Goal: Information Seeking & Learning: Learn about a topic

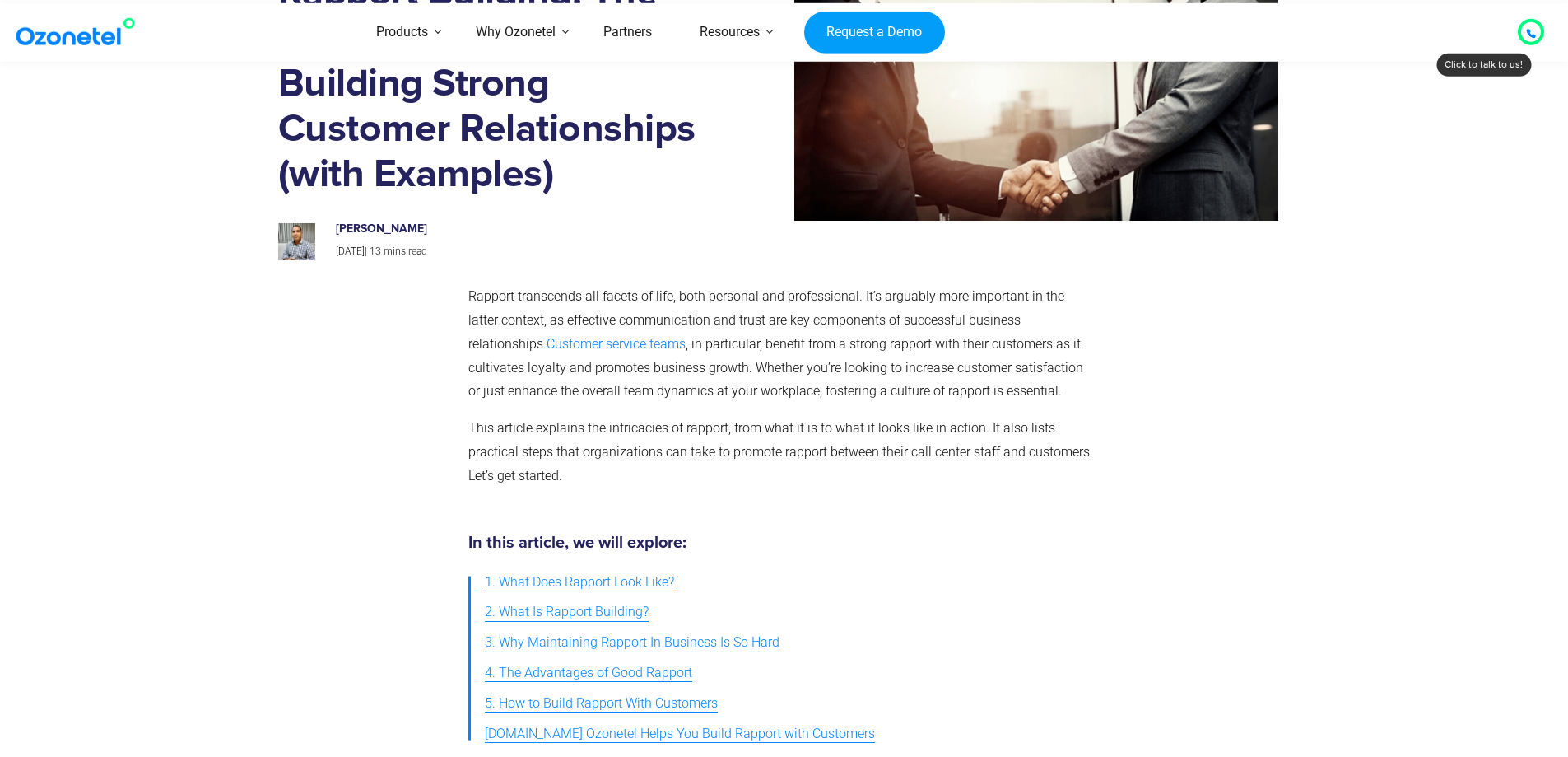
scroll to position [220, 0]
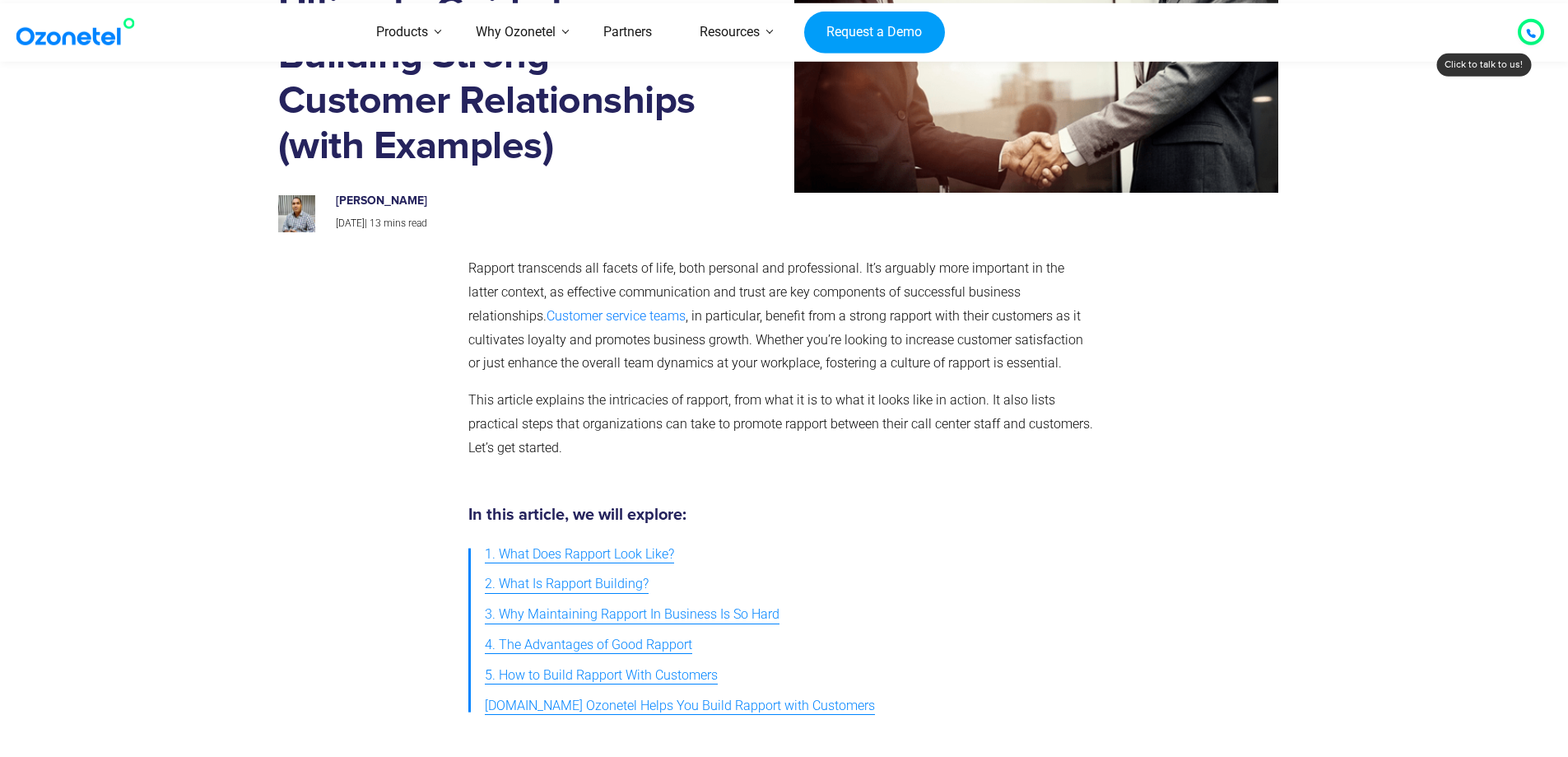
click at [637, 559] on span "1. What Does Rapport Look Like?" at bounding box center [579, 555] width 189 height 24
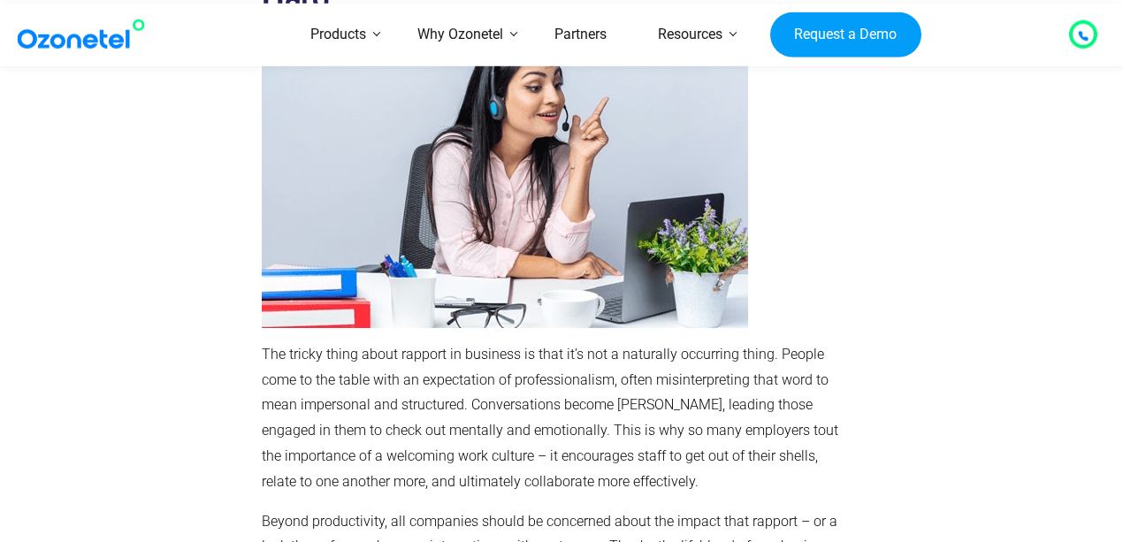
scroll to position [3643, 0]
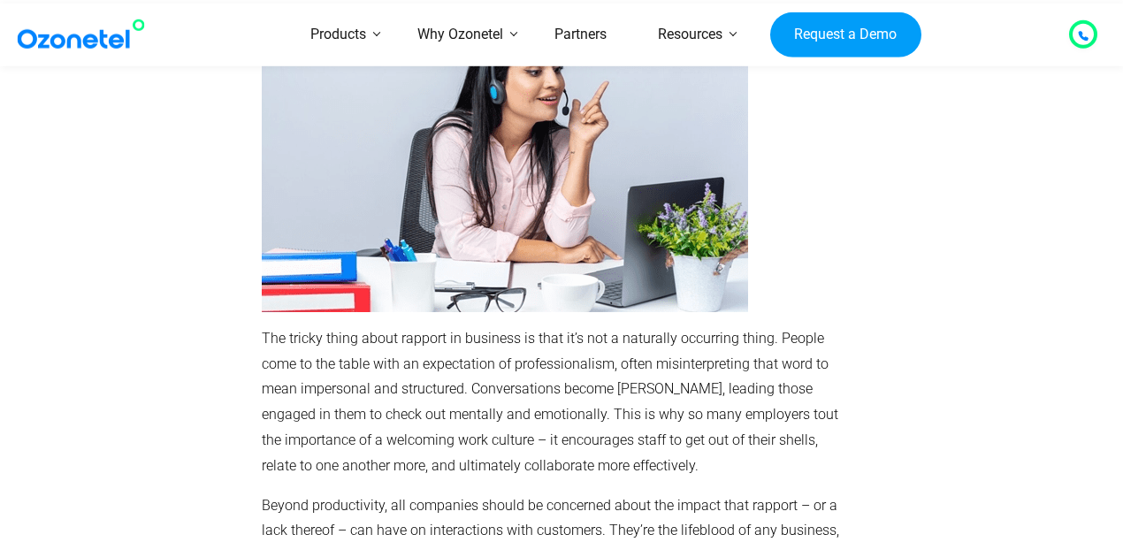
click at [709, 326] on p "The tricky thing about rapport in business is that it’s not a naturally occurri…" at bounding box center [558, 402] width 592 height 153
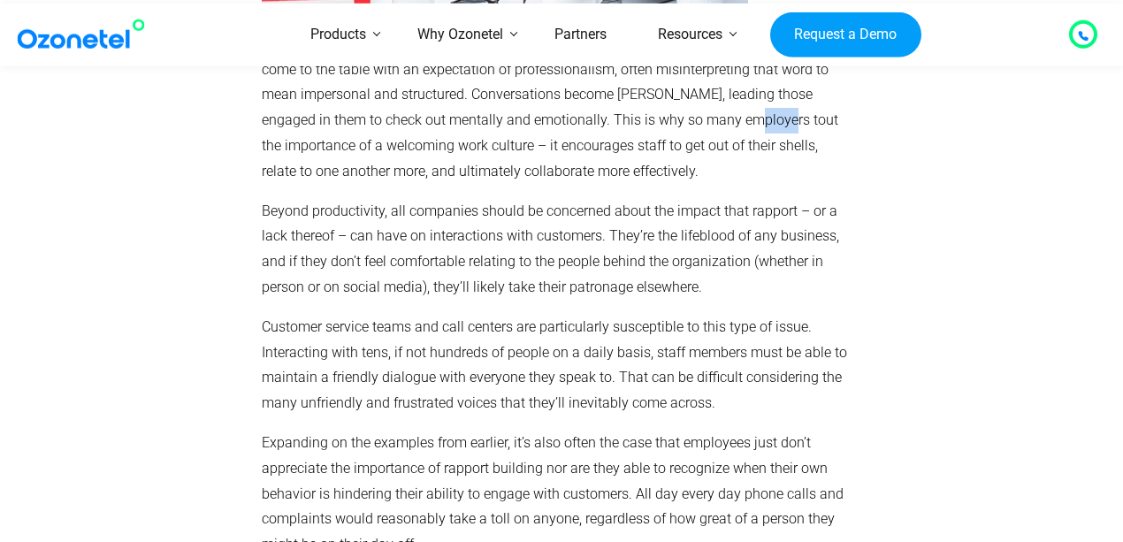
scroll to position [3957, 0]
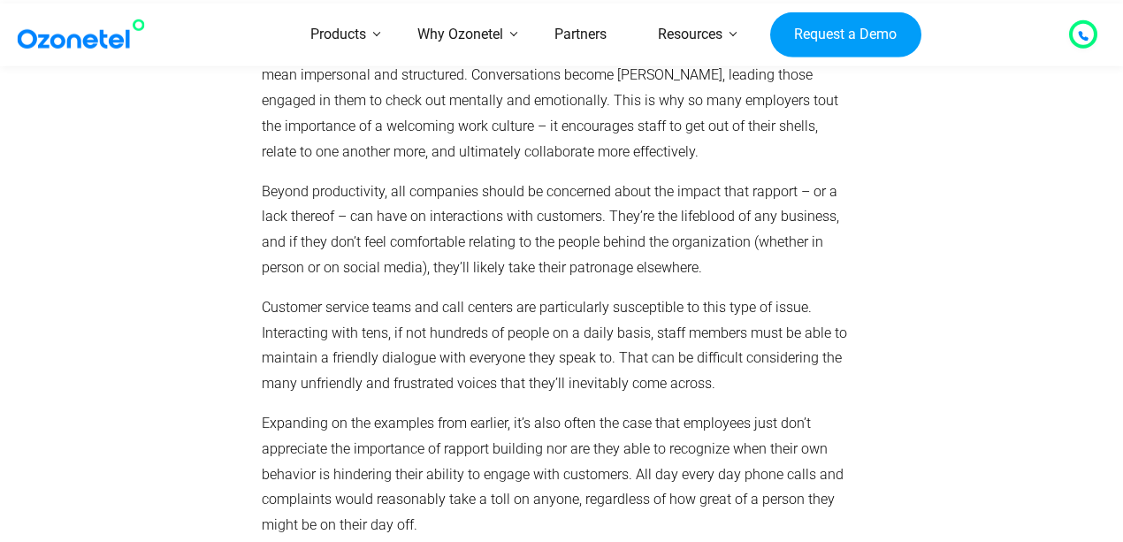
click at [303, 295] on p "Customer service teams and call centers are particularly susceptible to this ty…" at bounding box center [558, 346] width 592 height 102
click at [615, 295] on p "Customer service teams and call centers are particularly susceptible to this ty…" at bounding box center [558, 346] width 592 height 102
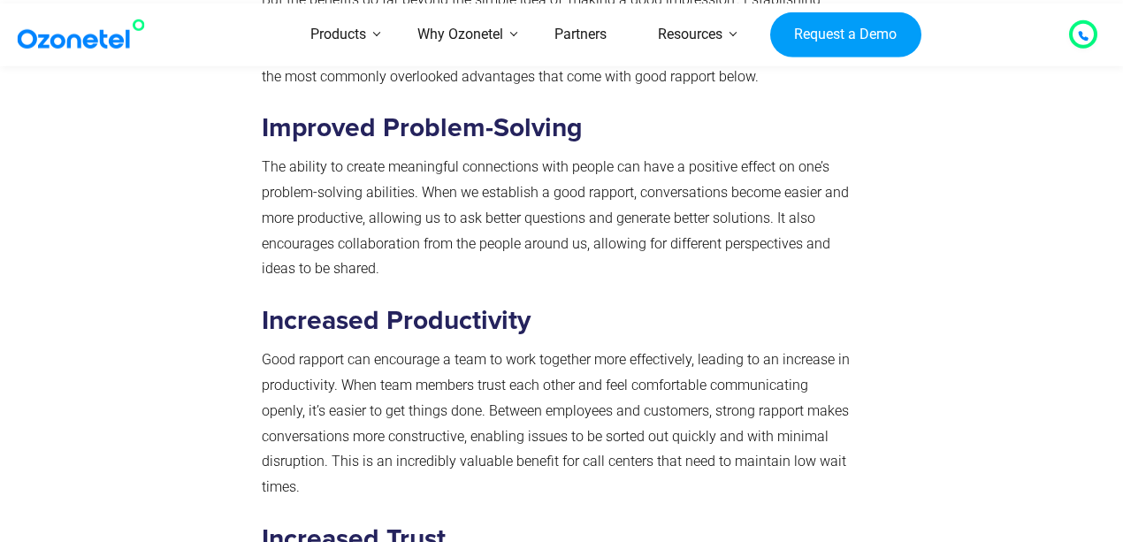
scroll to position [4743, 0]
